Goal: Consume media (video, audio): Consume media (video, audio)

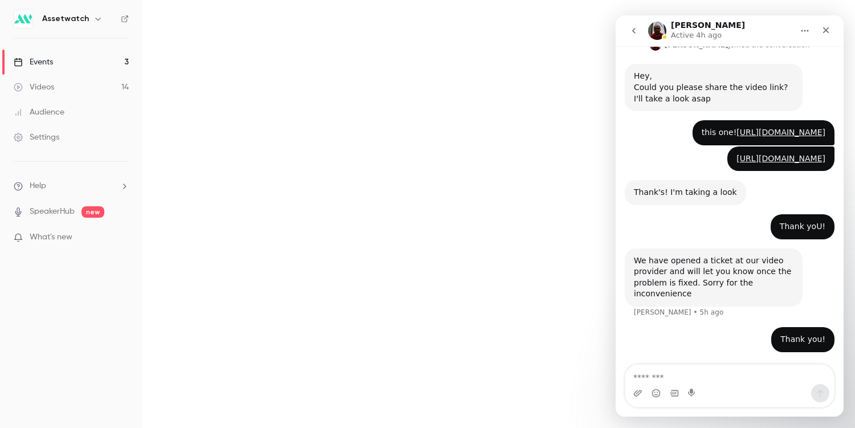
scroll to position [189, 0]
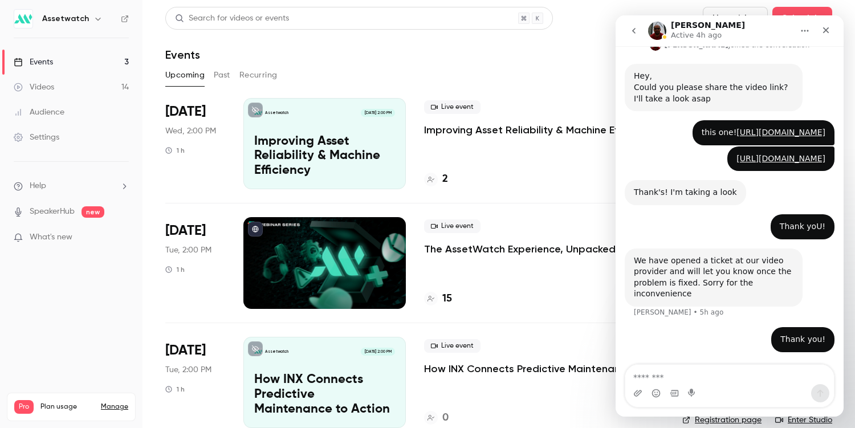
click at [225, 75] on button "Past" at bounding box center [222, 75] width 17 height 18
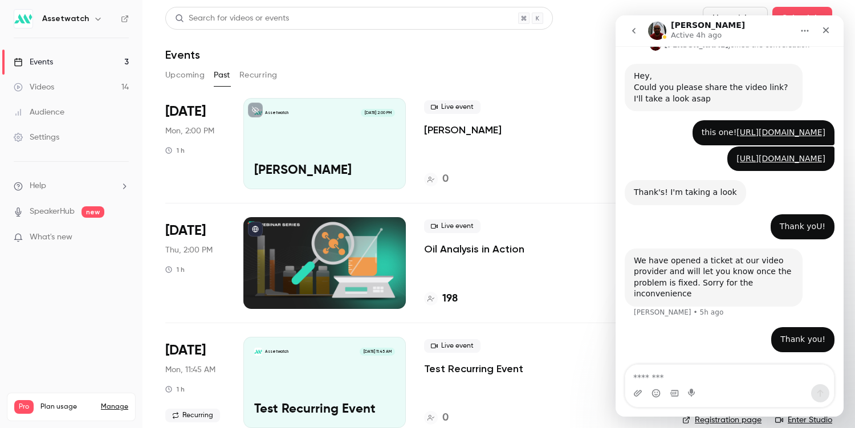
click at [449, 245] on p "Oil Analysis in Action" at bounding box center [474, 249] width 100 height 14
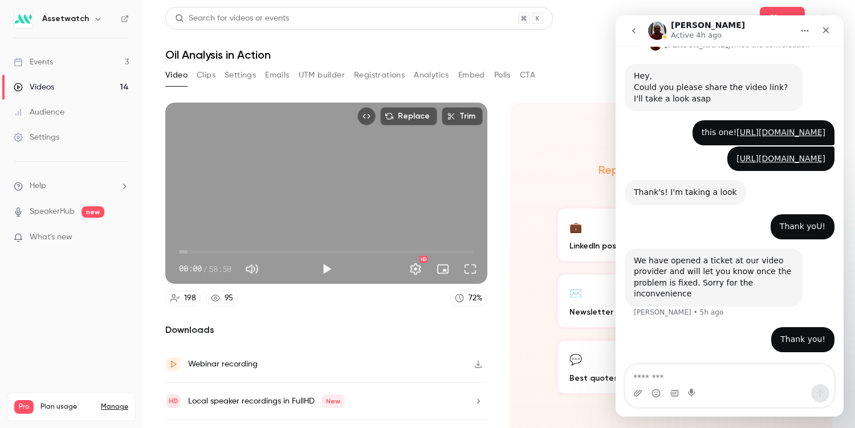
click at [428, 79] on button "Analytics" at bounding box center [431, 75] width 35 height 18
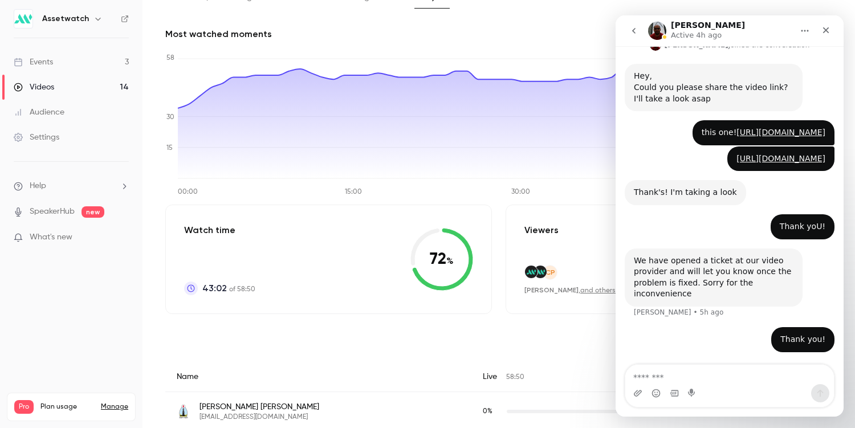
scroll to position [83, 0]
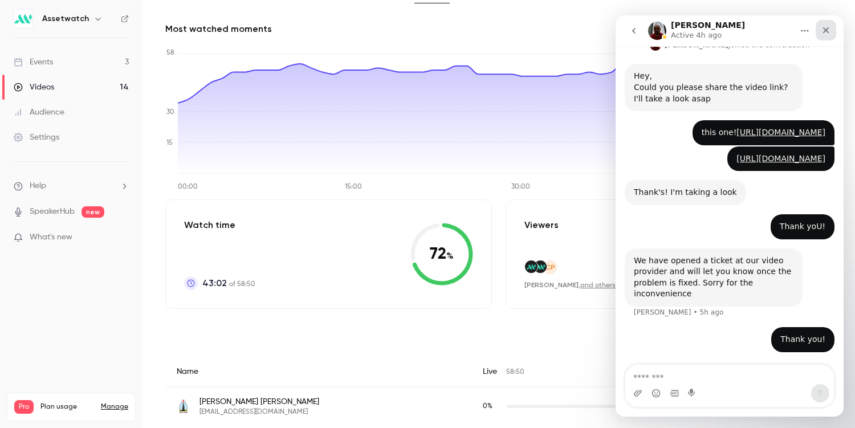
click at [829, 27] on icon "Close" at bounding box center [826, 30] width 9 height 9
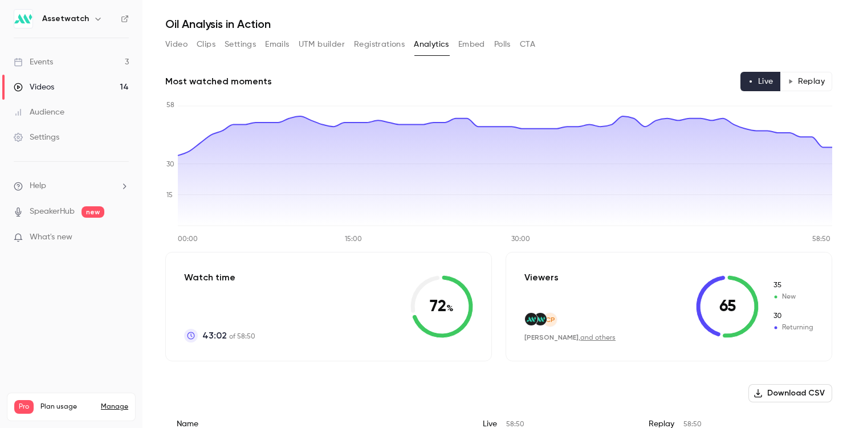
scroll to position [29, 0]
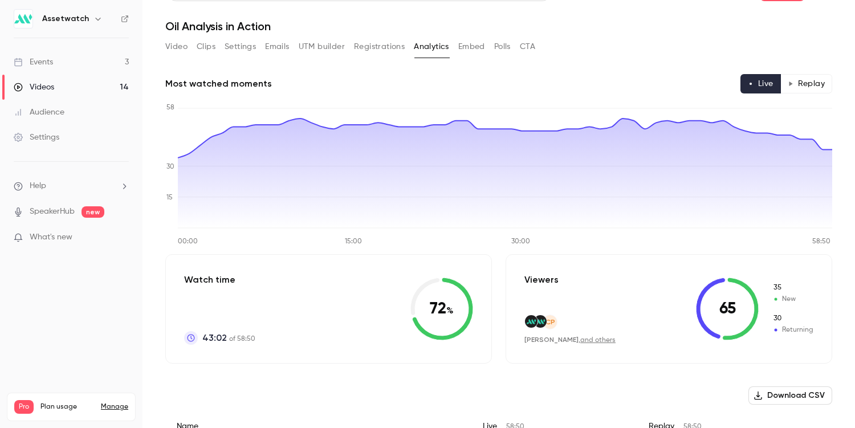
click at [806, 74] on button "Replay" at bounding box center [806, 83] width 52 height 19
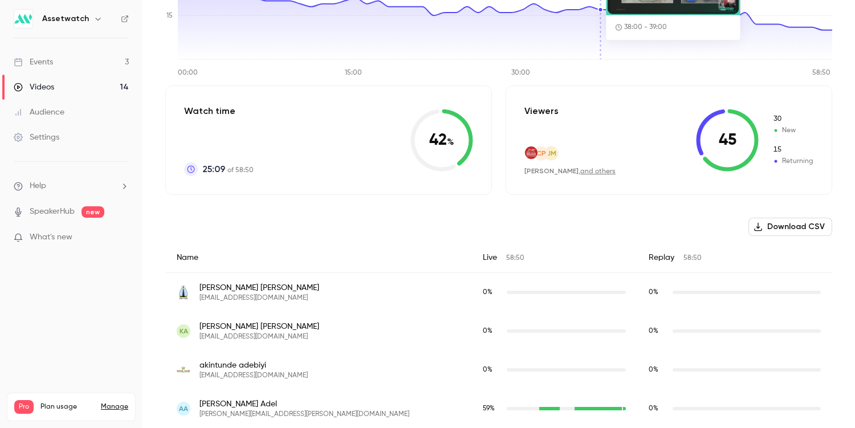
scroll to position [0, 0]
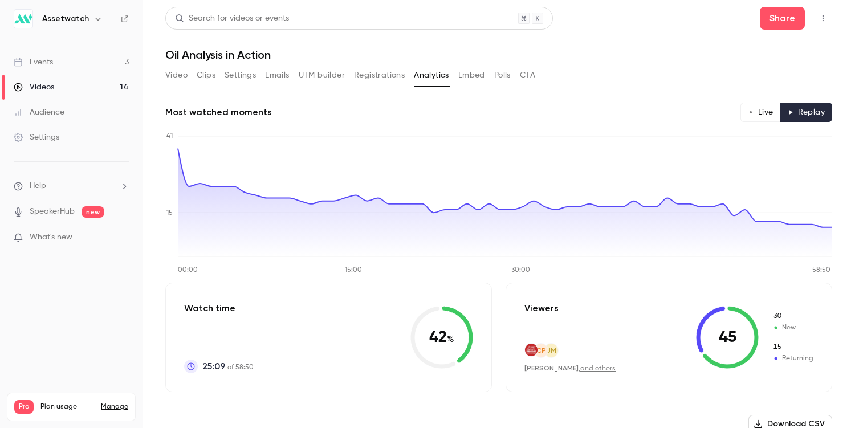
click at [509, 77] on button "Polls" at bounding box center [502, 75] width 17 height 18
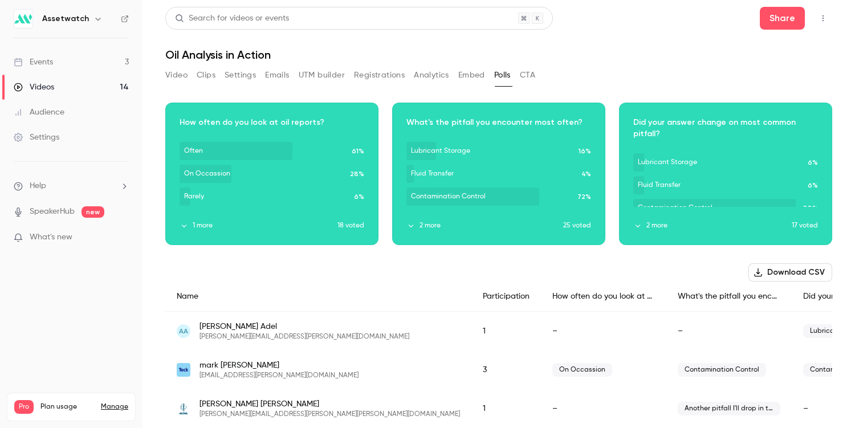
click at [208, 228] on button "1 more" at bounding box center [259, 226] width 158 height 10
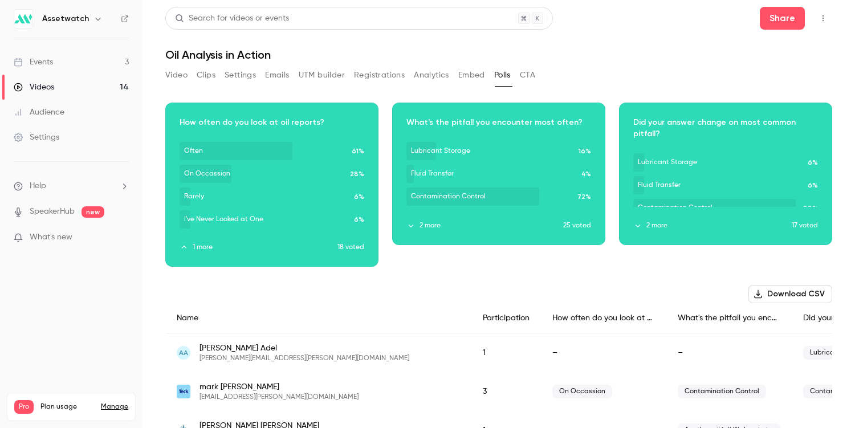
click at [434, 229] on button "2 more" at bounding box center [484, 226] width 157 height 10
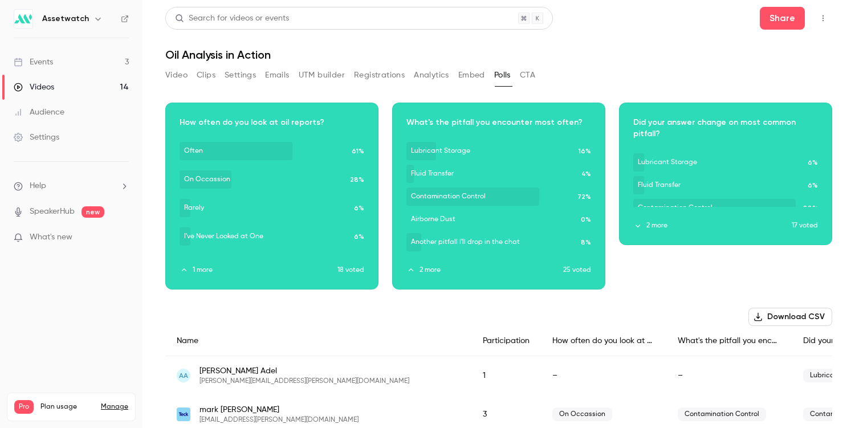
click at [649, 230] on button "2 more" at bounding box center [712, 226] width 158 height 10
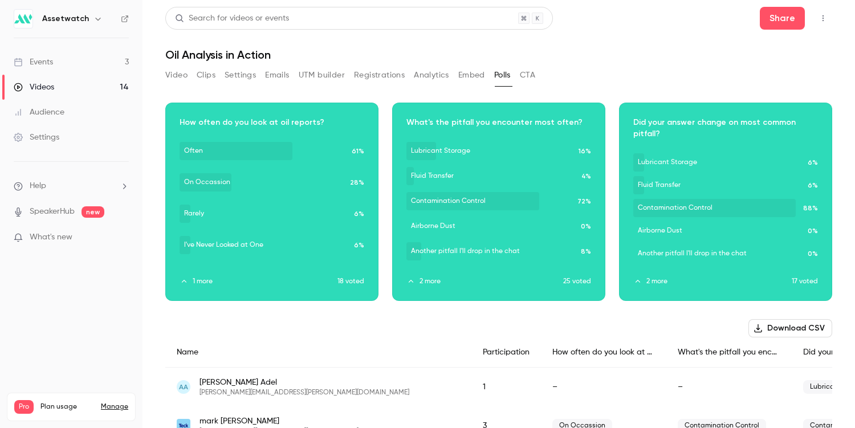
click at [107, 80] on link "Videos 14" at bounding box center [71, 87] width 143 height 25
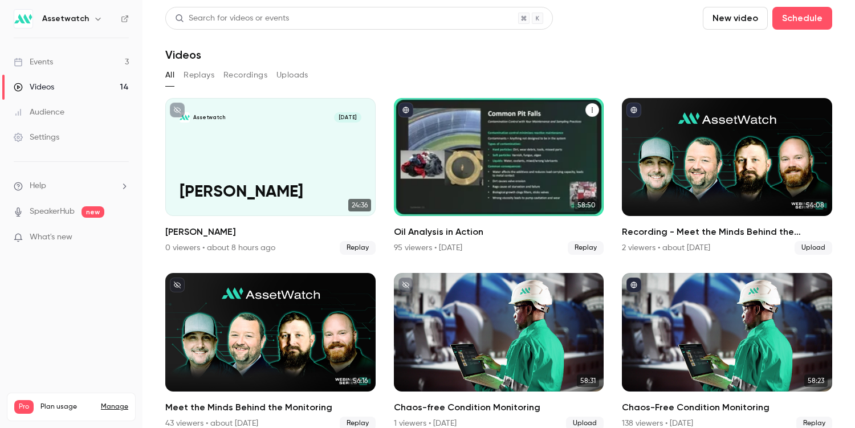
click at [410, 167] on div "Oil Analysis in Action" at bounding box center [499, 157] width 210 height 118
